Goal: Find specific page/section: Find specific page/section

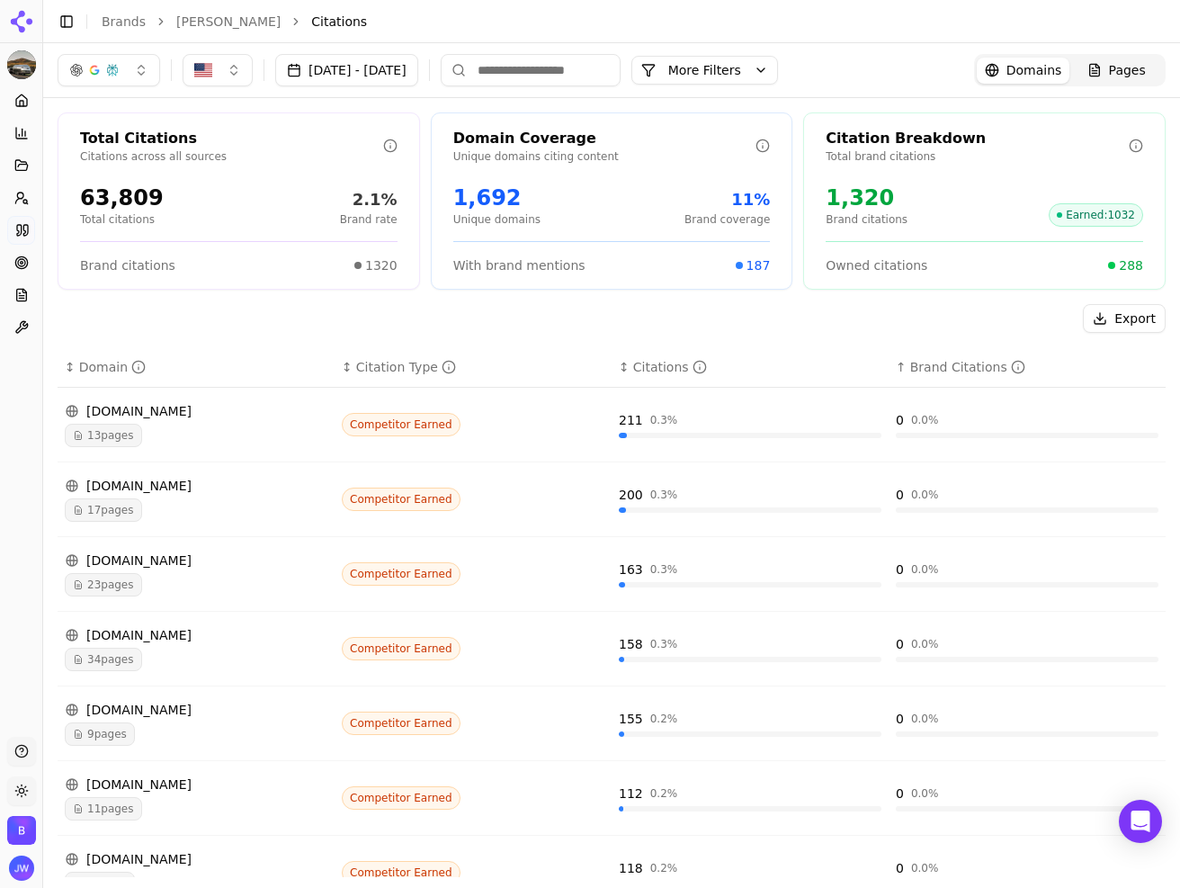
click at [18, 165] on icon at bounding box center [21, 165] width 12 height 10
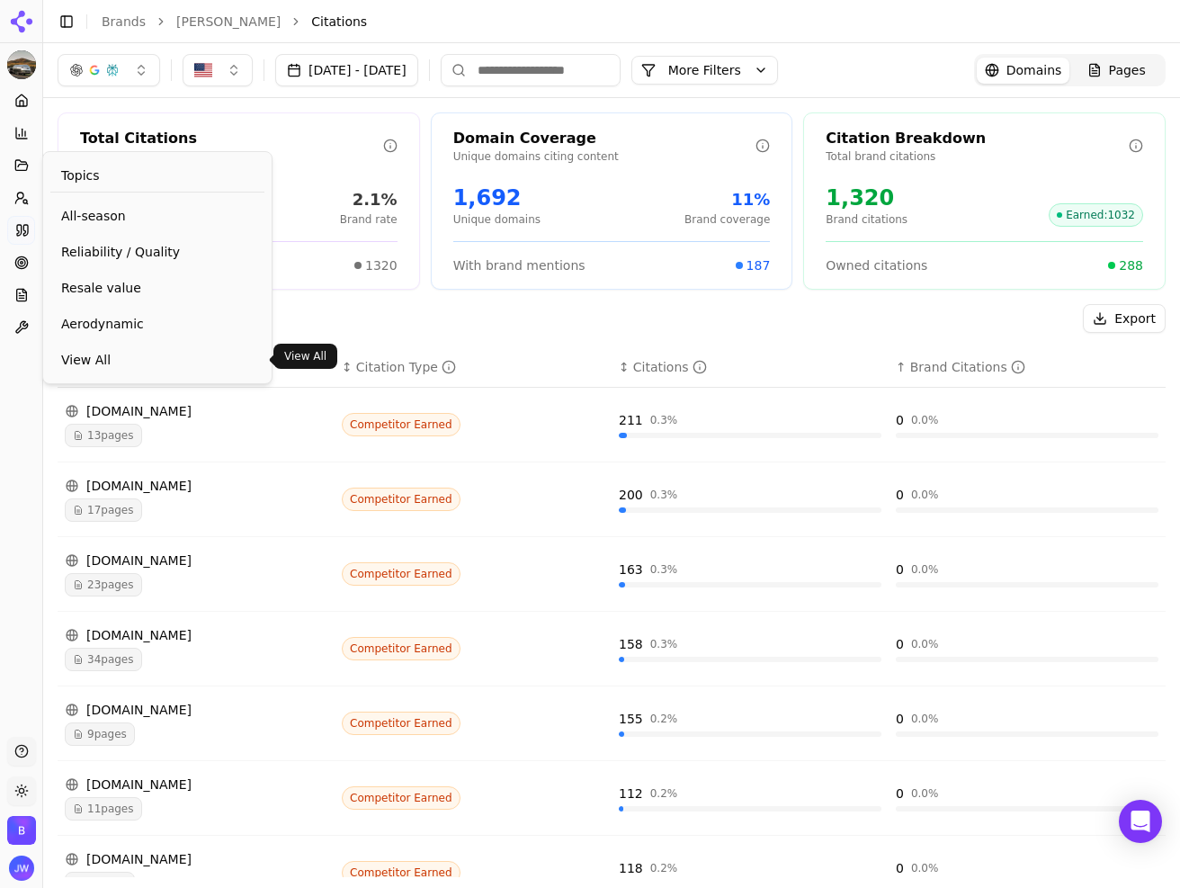
click at [109, 361] on span "View All" at bounding box center [157, 360] width 192 height 18
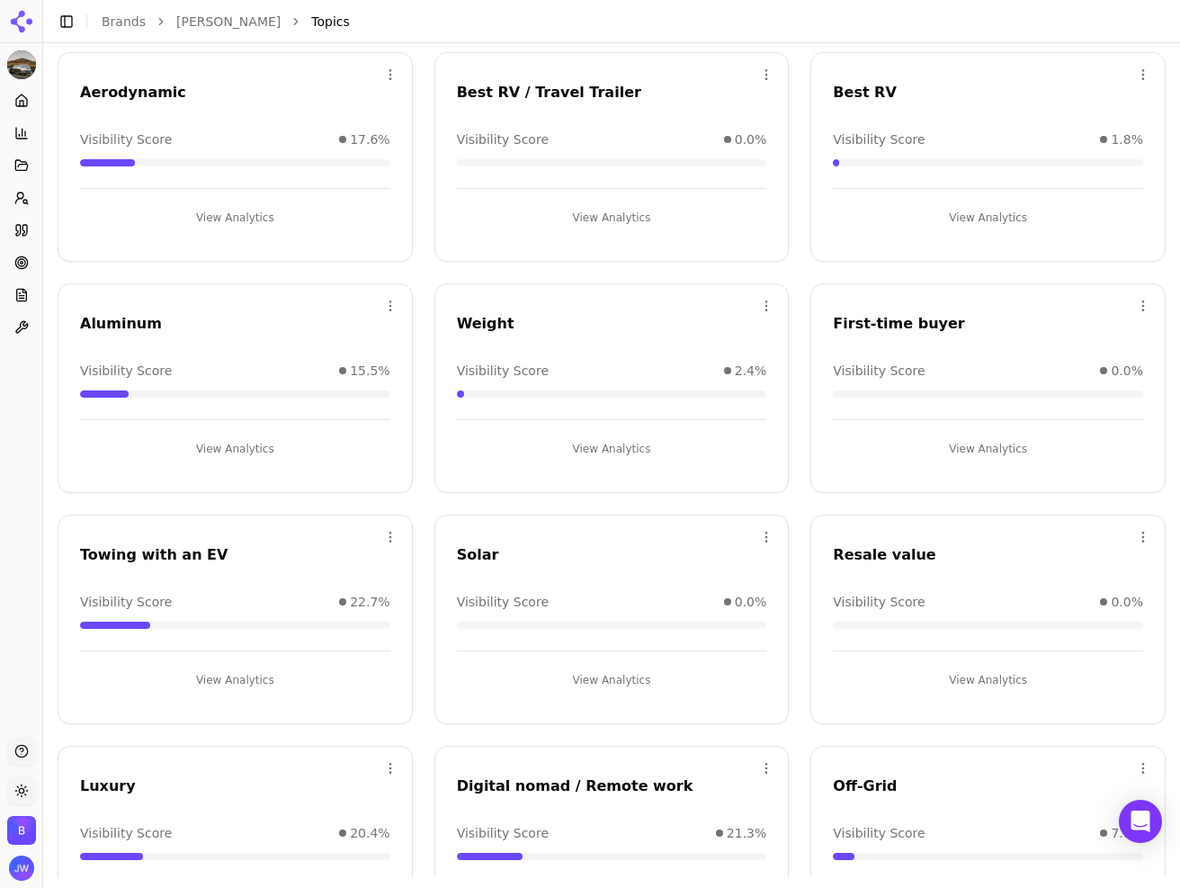
scroll to position [431, 0]
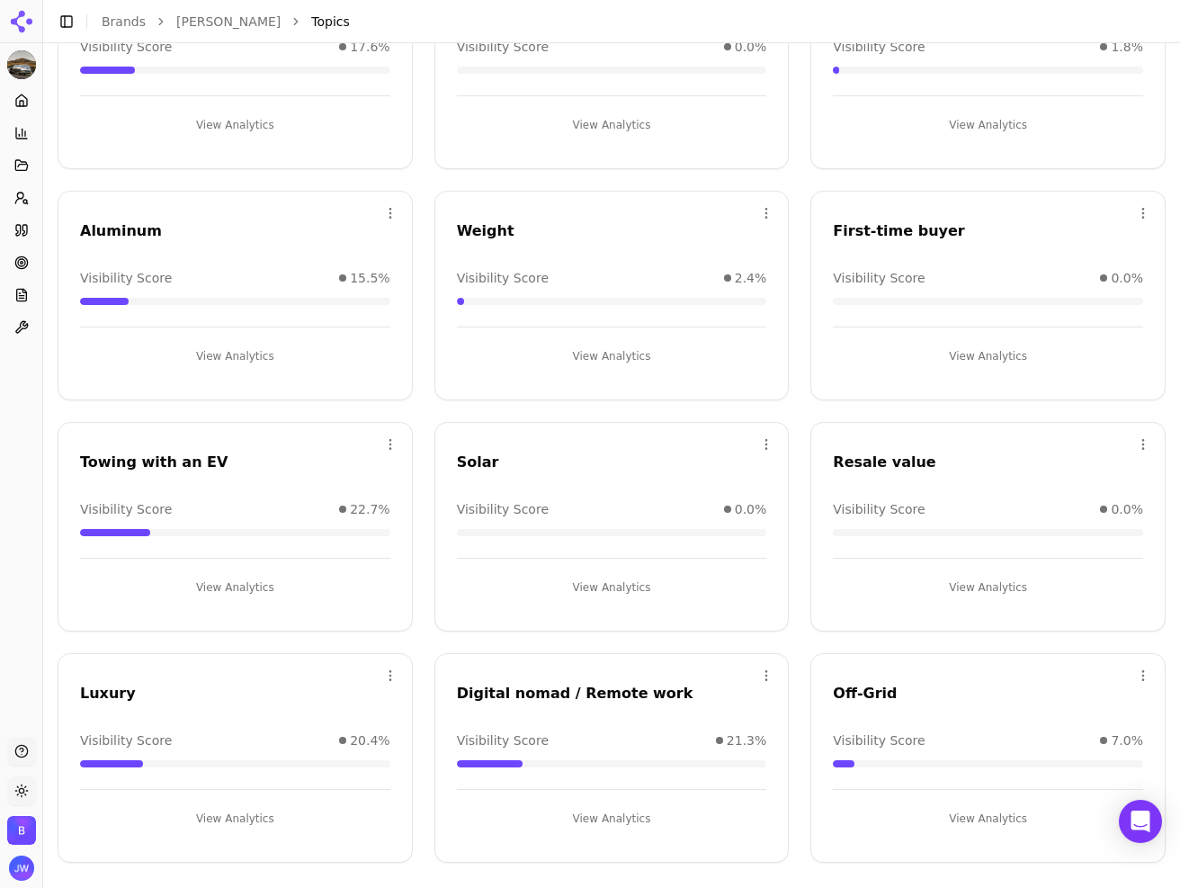
click at [954, 807] on button "View Analytics" at bounding box center [988, 818] width 310 height 29
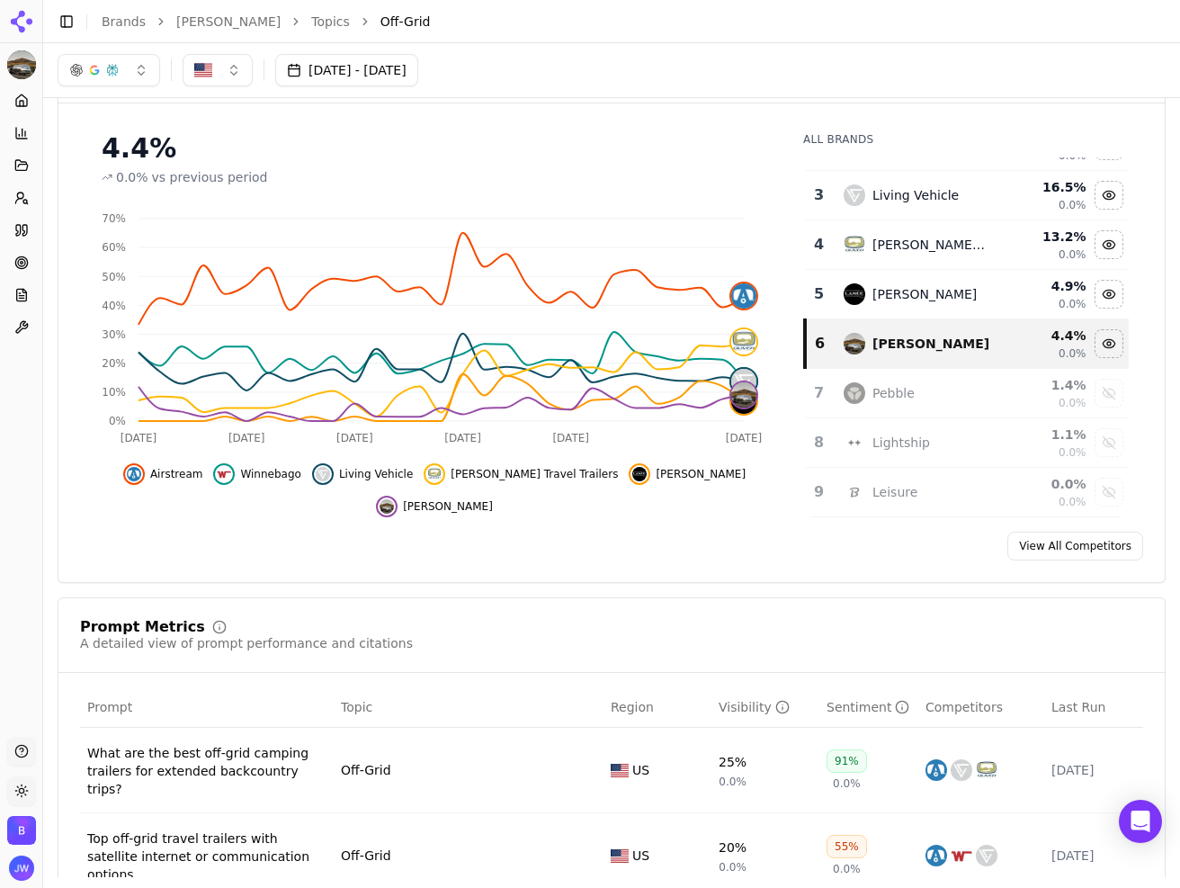
scroll to position [136, 0]
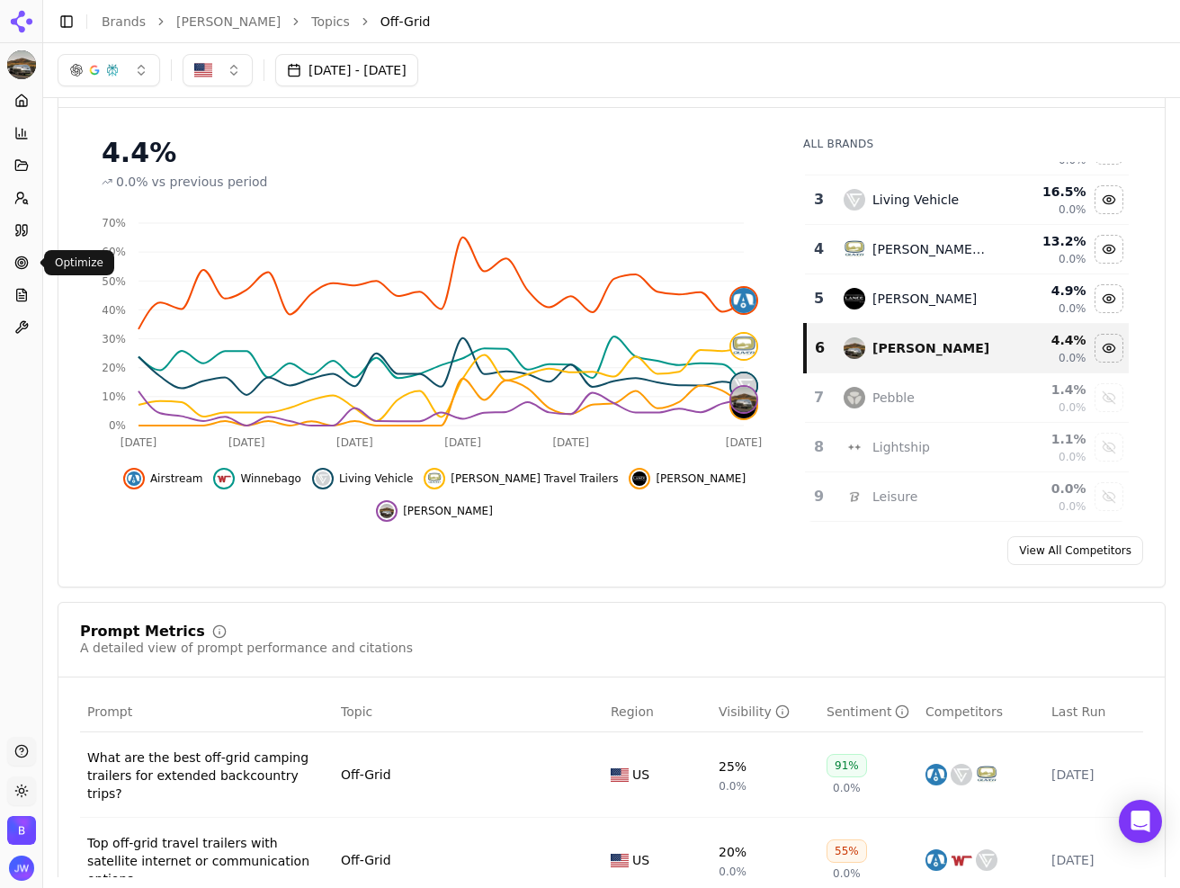
click at [21, 257] on icon at bounding box center [21, 262] width 14 height 14
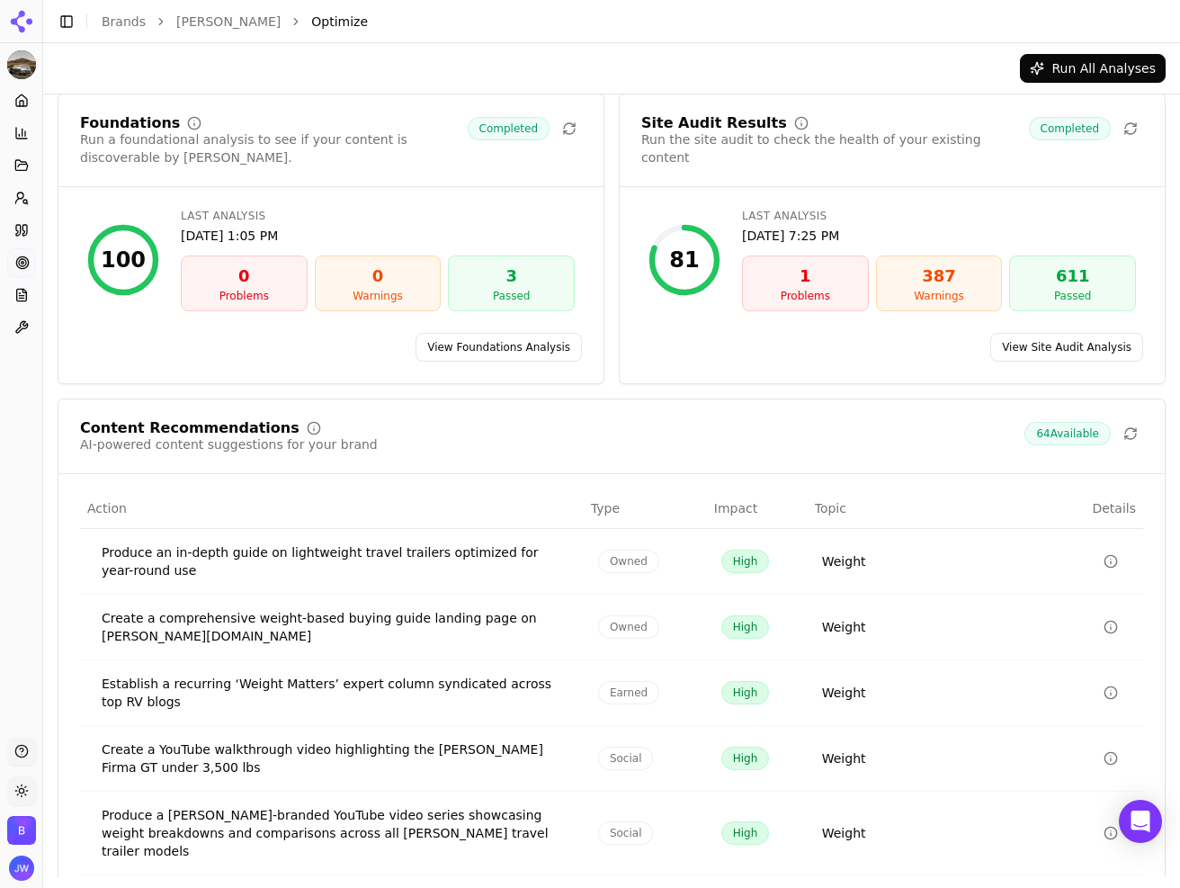
scroll to position [122, 0]
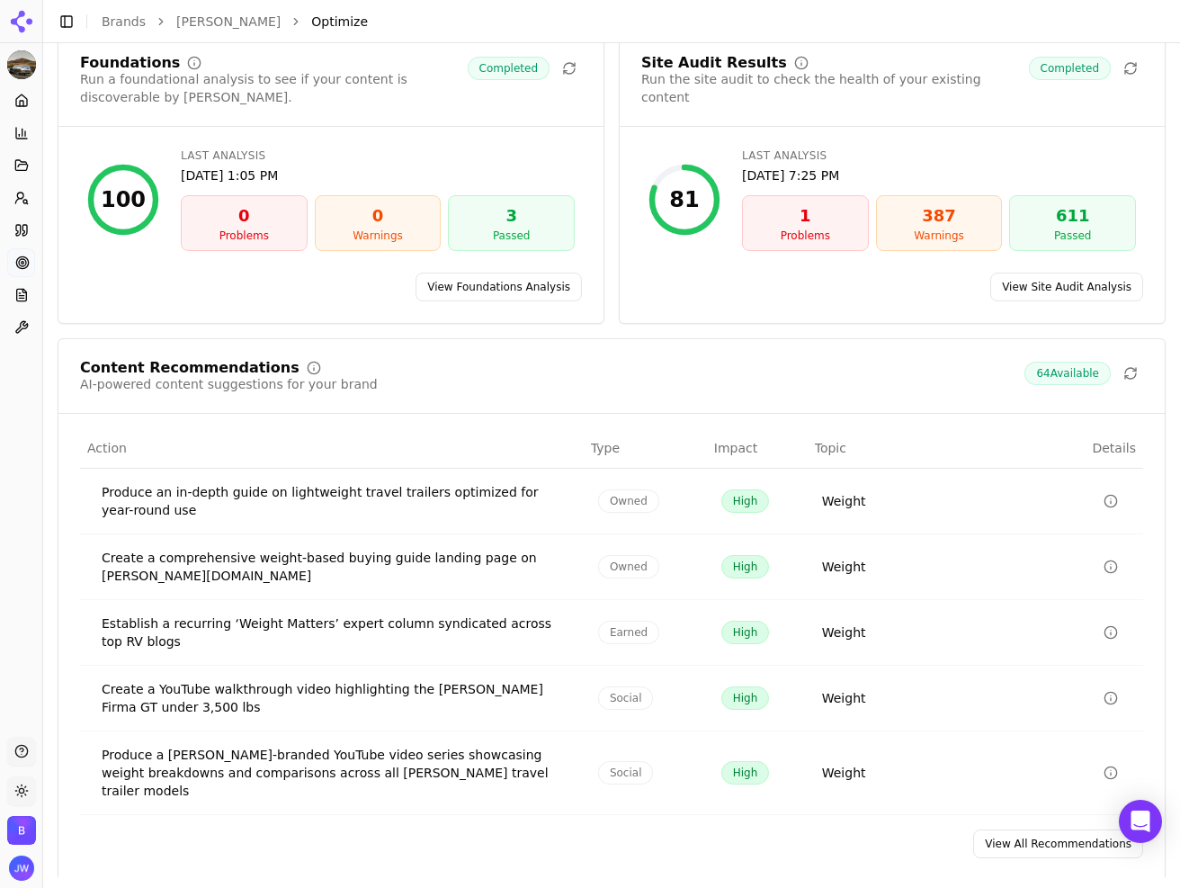
click at [1033, 833] on link "View All Recommendations" at bounding box center [1058, 843] width 170 height 29
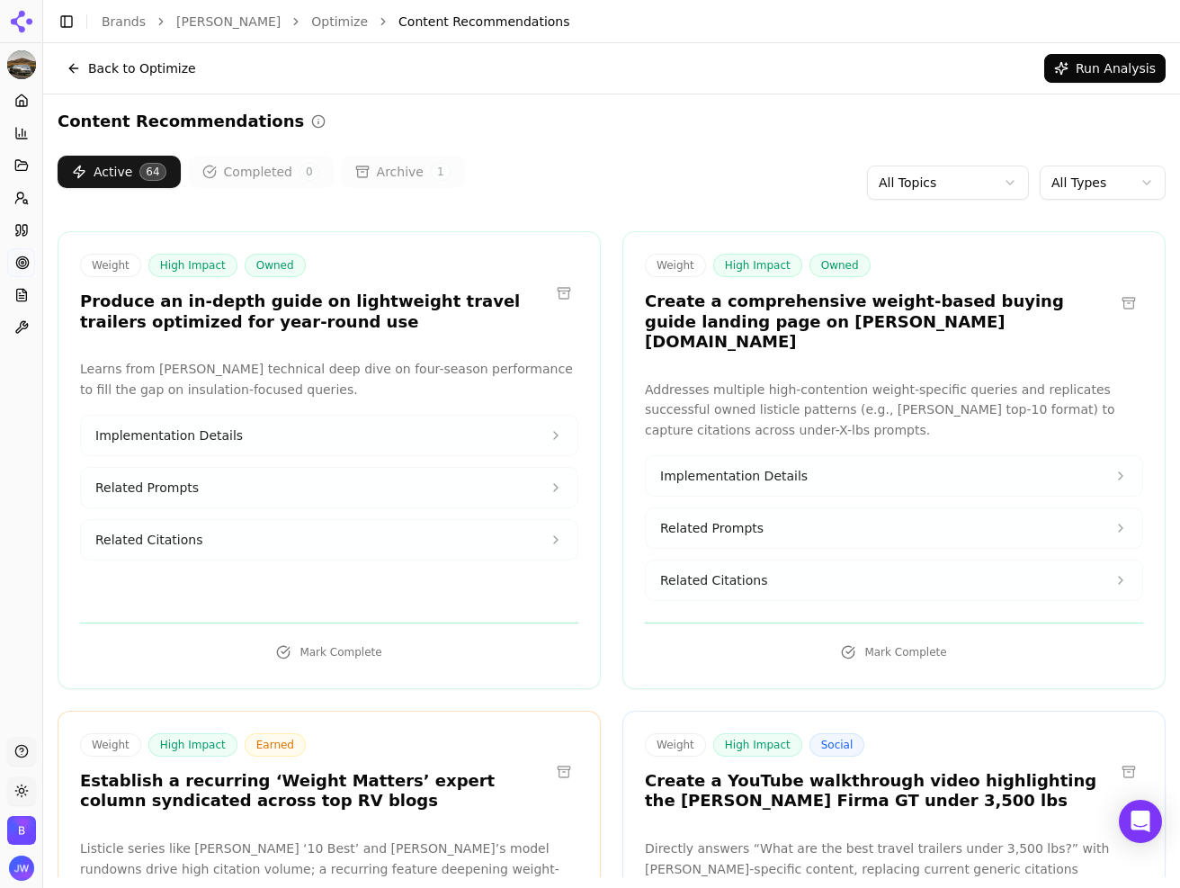
click at [1070, 184] on html "[PERSON_NAME] Platform Home Competition Topics Prompts Citations Optimize Repor…" at bounding box center [590, 444] width 1180 height 888
click at [1073, 184] on html "[PERSON_NAME] Platform Home Competition Topics Prompts Citations Optimize Repor…" at bounding box center [590, 444] width 1180 height 888
click at [936, 170] on html "[PERSON_NAME] Platform Home Competition Topics Prompts Citations Optimize Repor…" at bounding box center [590, 444] width 1180 height 888
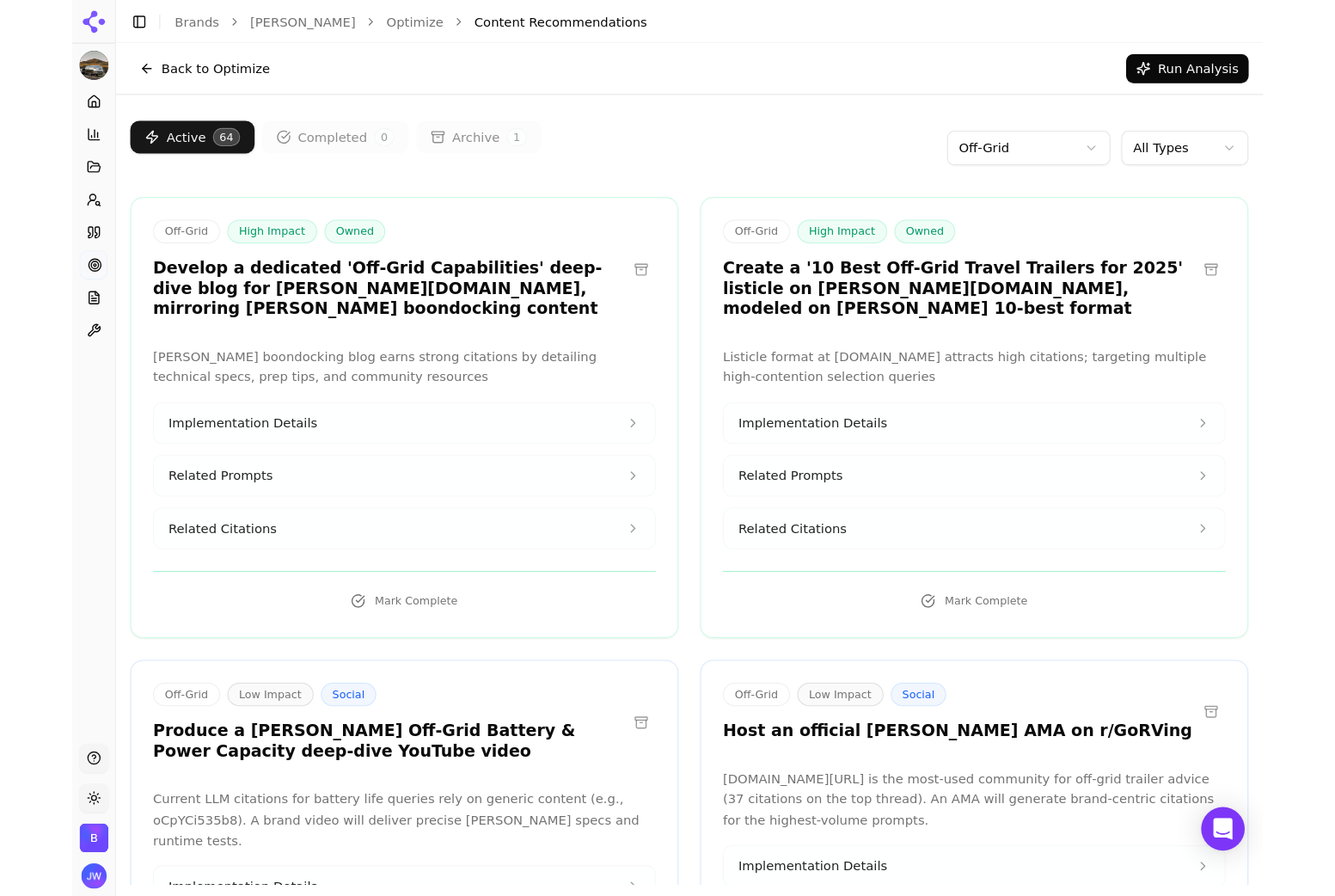
scroll to position [76, 0]
